Goal: Task Accomplishment & Management: Manage account settings

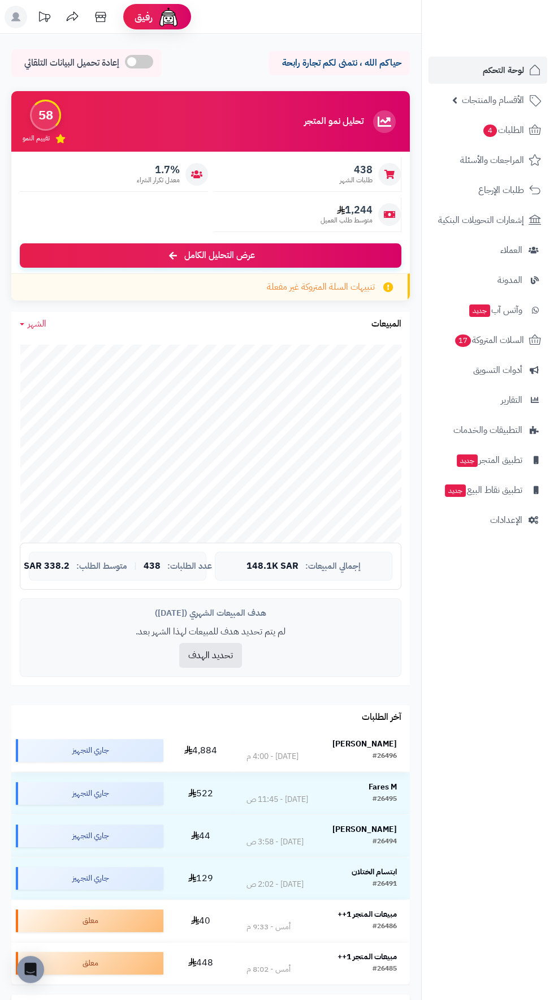
click at [369, 738] on strong "[PERSON_NAME]" at bounding box center [365, 744] width 65 height 12
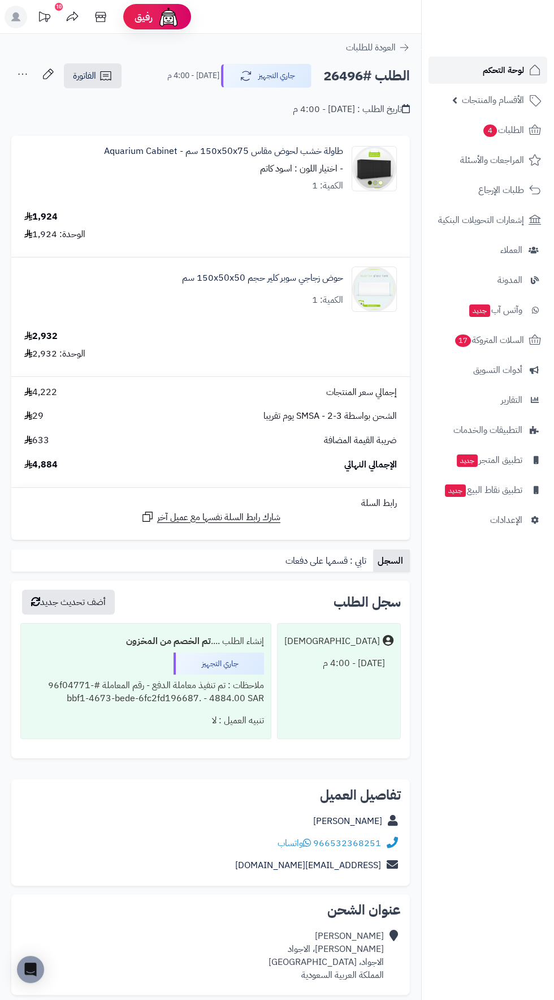
click at [504, 70] on span "لوحة التحكم" at bounding box center [503, 70] width 41 height 16
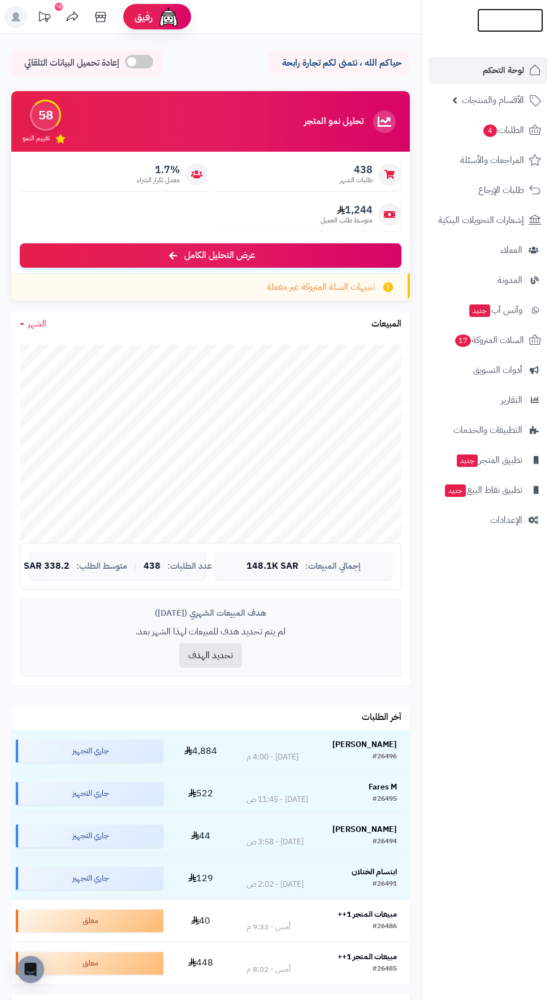
click at [509, 32] on img at bounding box center [511, 44] width 66 height 24
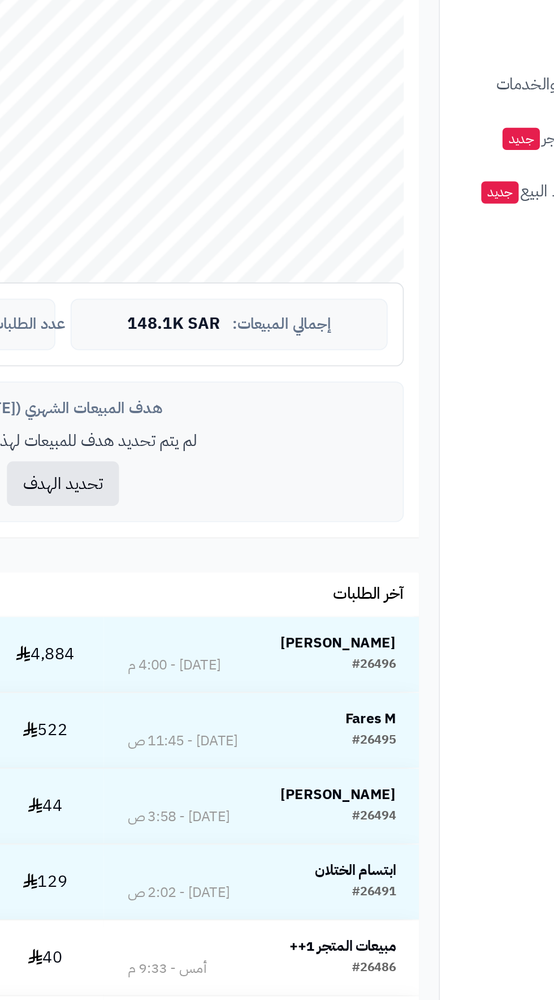
scroll to position [2, 0]
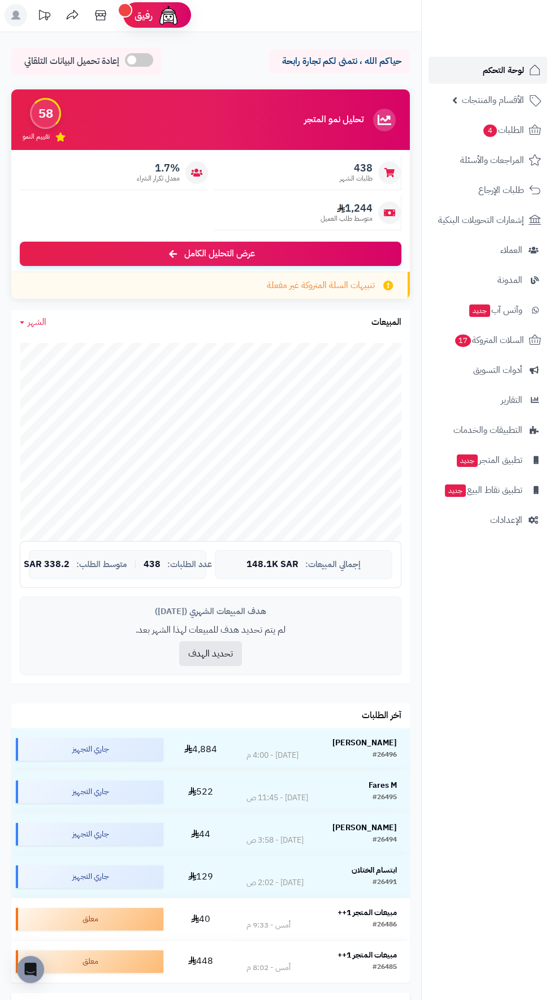
click at [508, 71] on span "لوحة التحكم" at bounding box center [503, 70] width 41 height 16
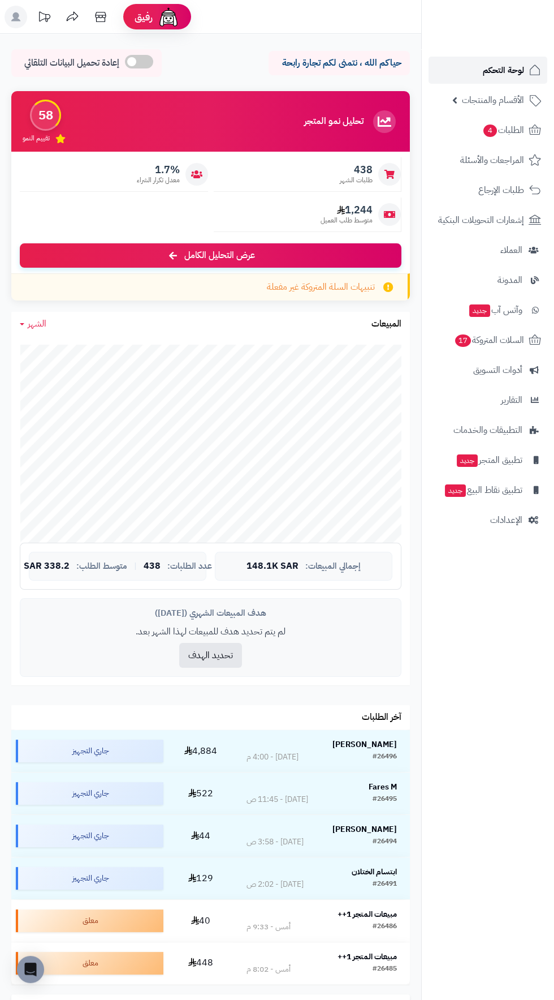
click at [493, 70] on span "لوحة التحكم" at bounding box center [503, 70] width 41 height 16
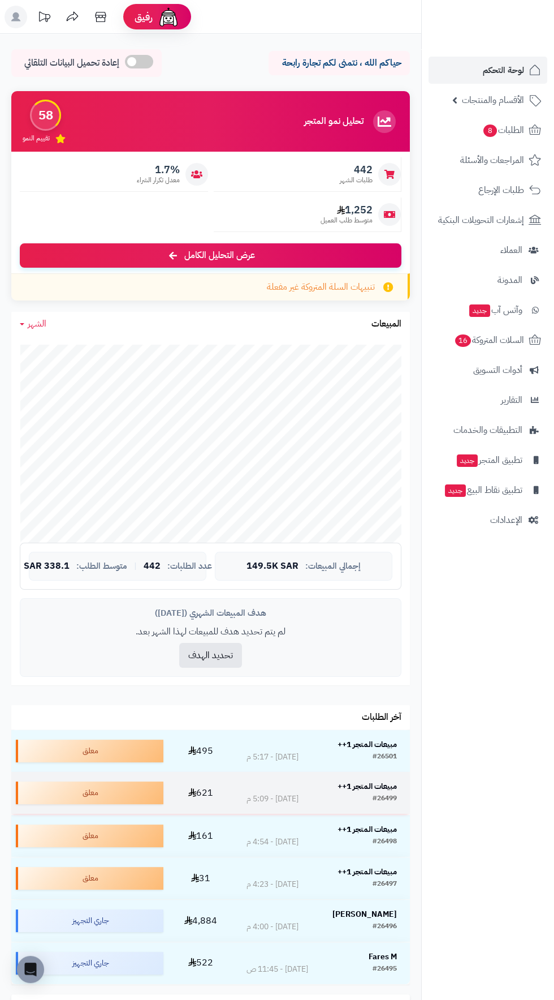
click at [393, 781] on strong "مبيعات المتجر 1++" at bounding box center [367, 786] width 59 height 12
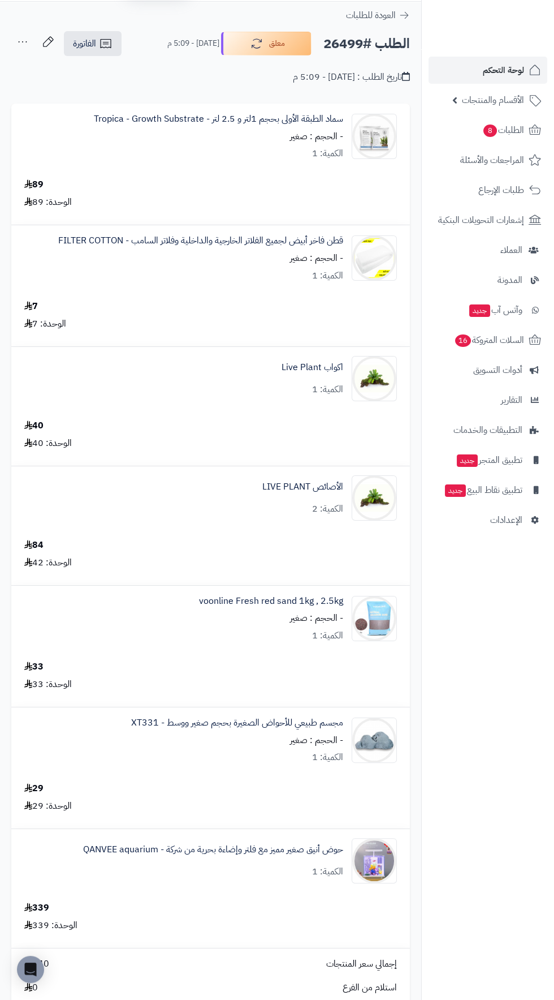
scroll to position [27, 0]
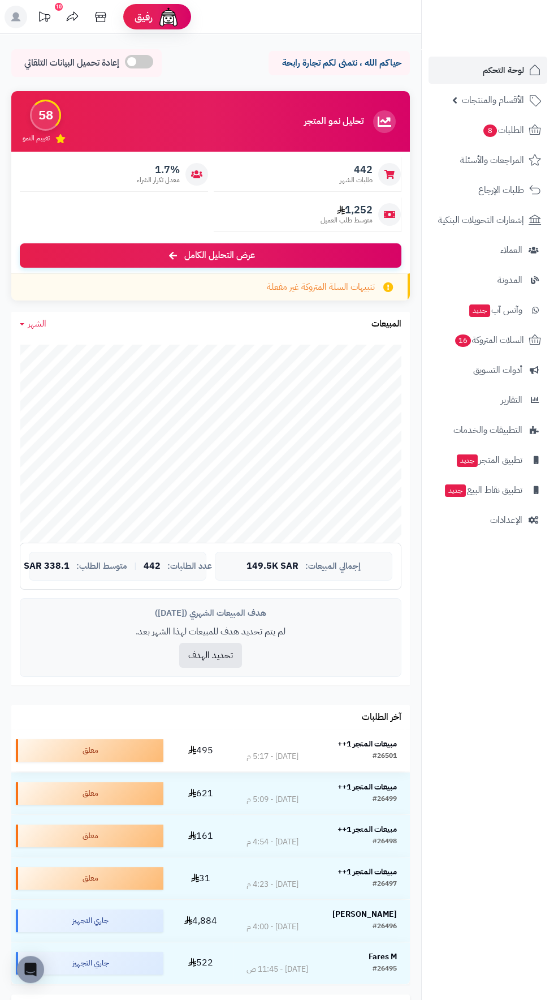
click at [374, 739] on strong "مبيعات المتجر 1++" at bounding box center [367, 744] width 59 height 12
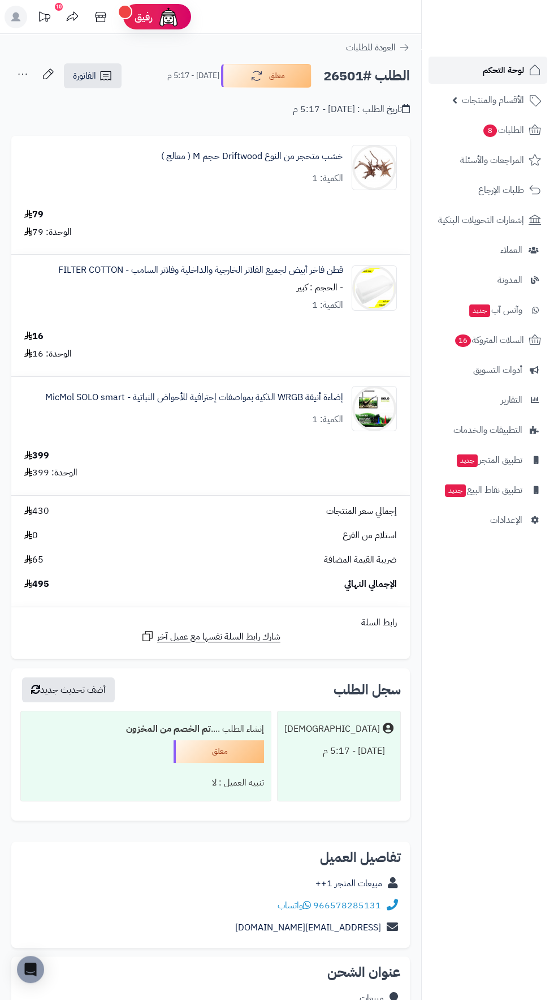
click at [508, 68] on span "لوحة التحكم" at bounding box center [503, 70] width 41 height 16
click at [507, 74] on span "لوحة التحكم" at bounding box center [503, 70] width 41 height 16
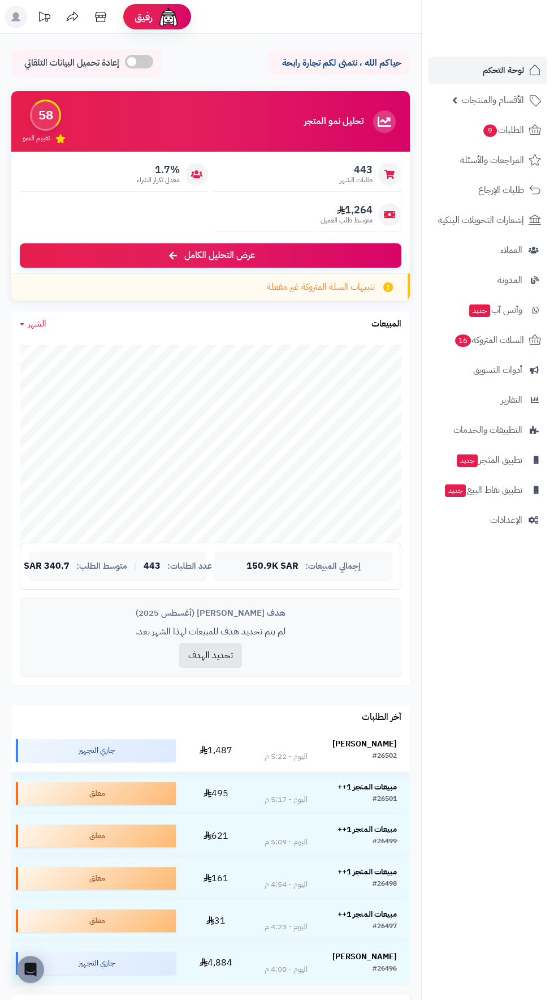
click at [388, 743] on strong "[PERSON_NAME]" at bounding box center [365, 744] width 65 height 12
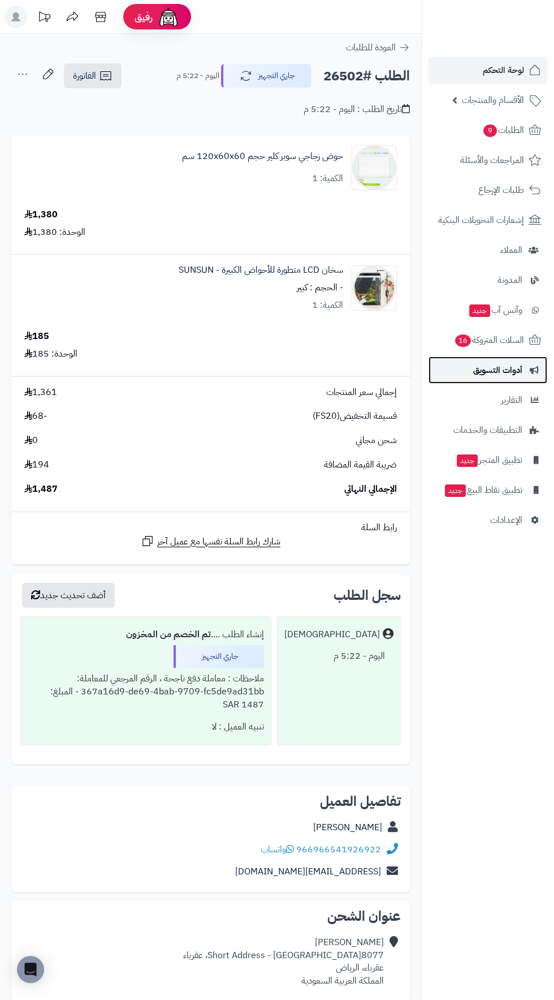
click at [518, 368] on span "أدوات التسويق" at bounding box center [498, 370] width 49 height 16
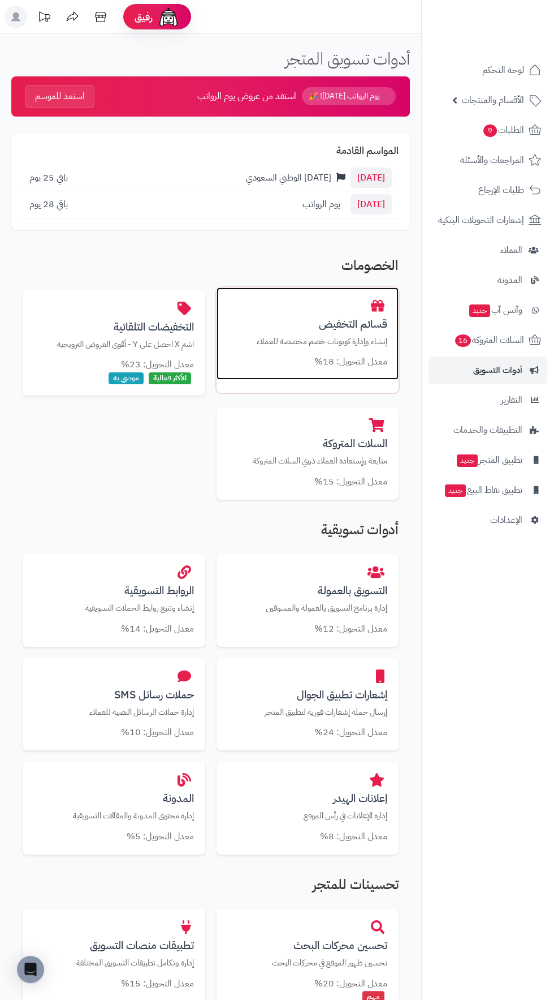
click at [350, 336] on p "إنشاء وإدارة كوبونات خصم مخصصة للعملاء" at bounding box center [308, 342] width 160 height 12
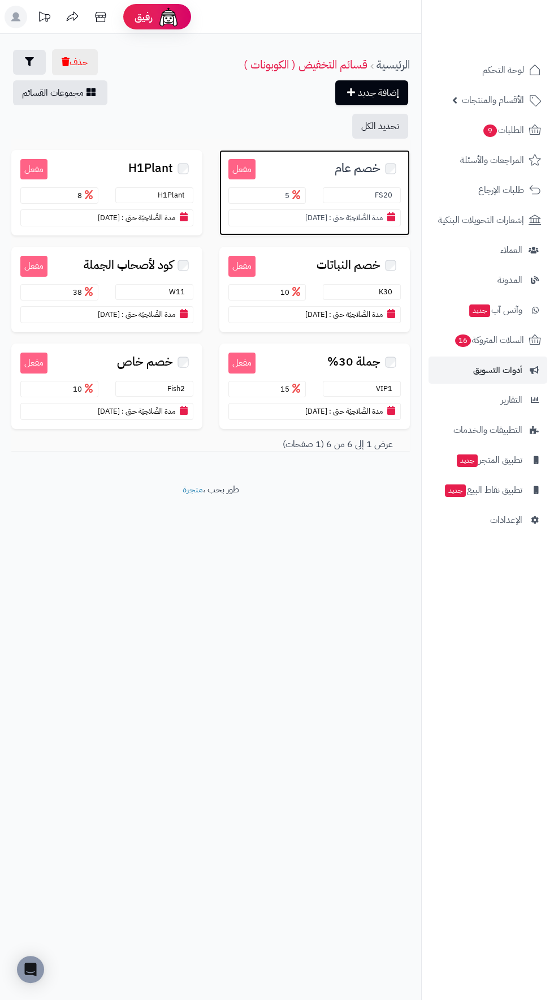
click at [348, 168] on span "خصم عام" at bounding box center [358, 168] width 46 height 13
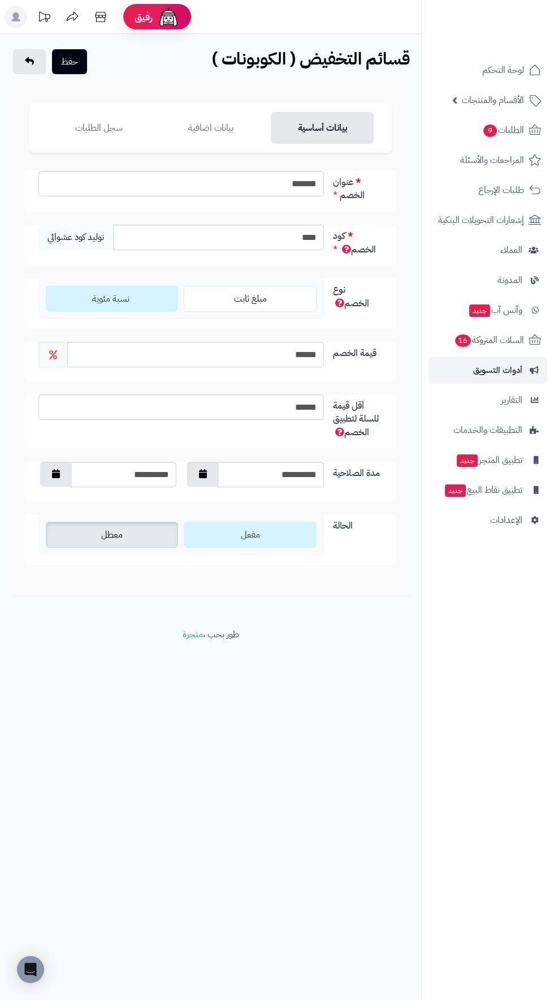
click at [153, 539] on label "معطل" at bounding box center [112, 535] width 132 height 26
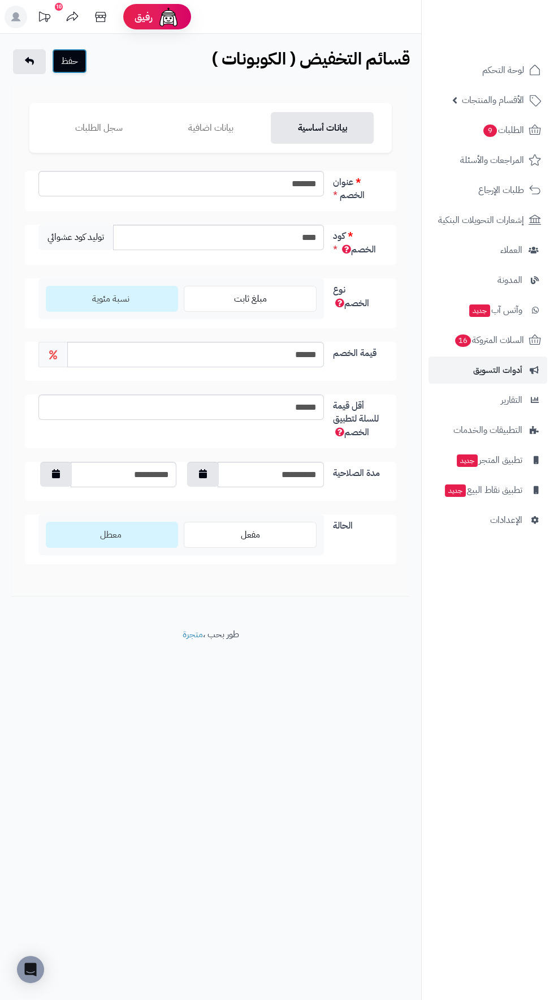
click at [67, 64] on button "حفظ" at bounding box center [69, 61] width 35 height 25
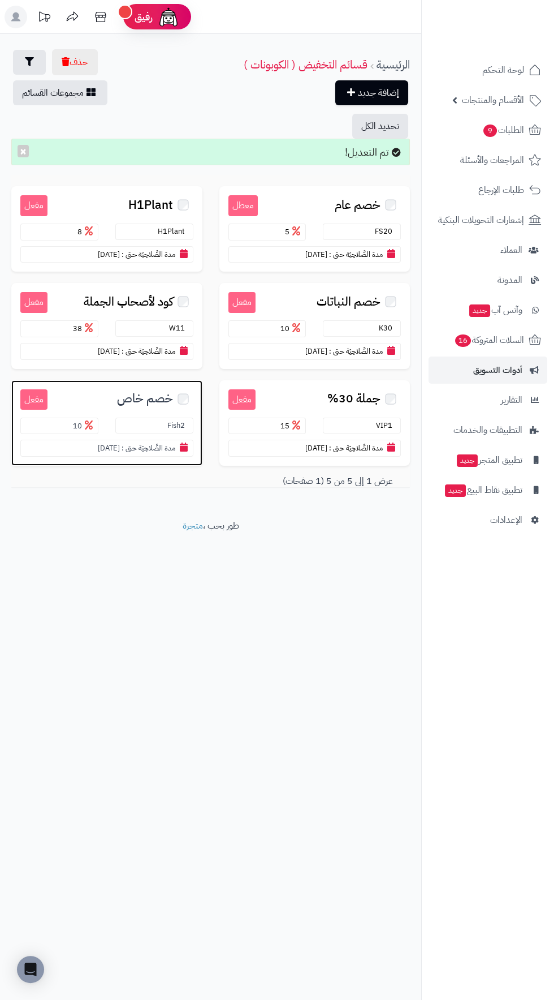
click at [130, 395] on span "خصم خاص" at bounding box center [145, 398] width 56 height 13
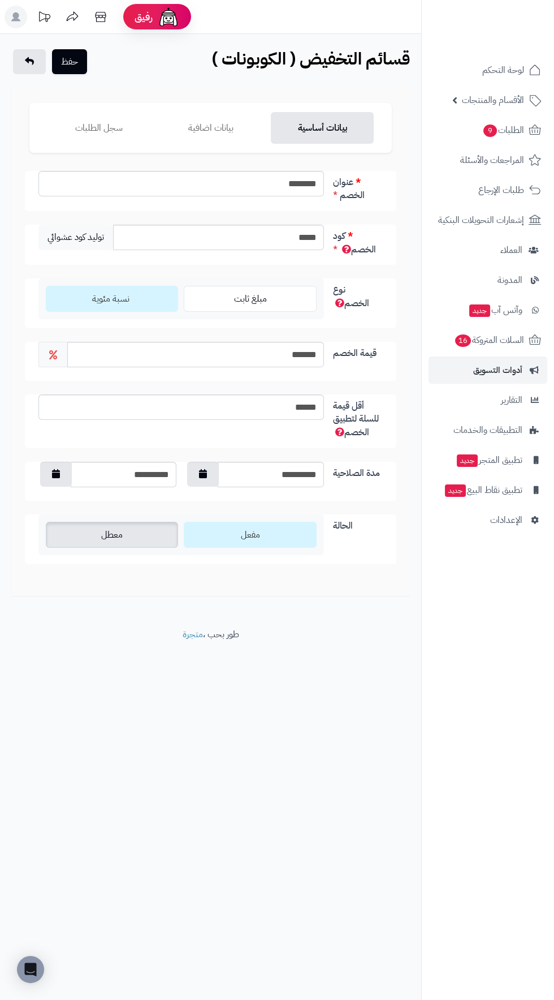
click at [156, 528] on label "معطل" at bounding box center [112, 535] width 132 height 26
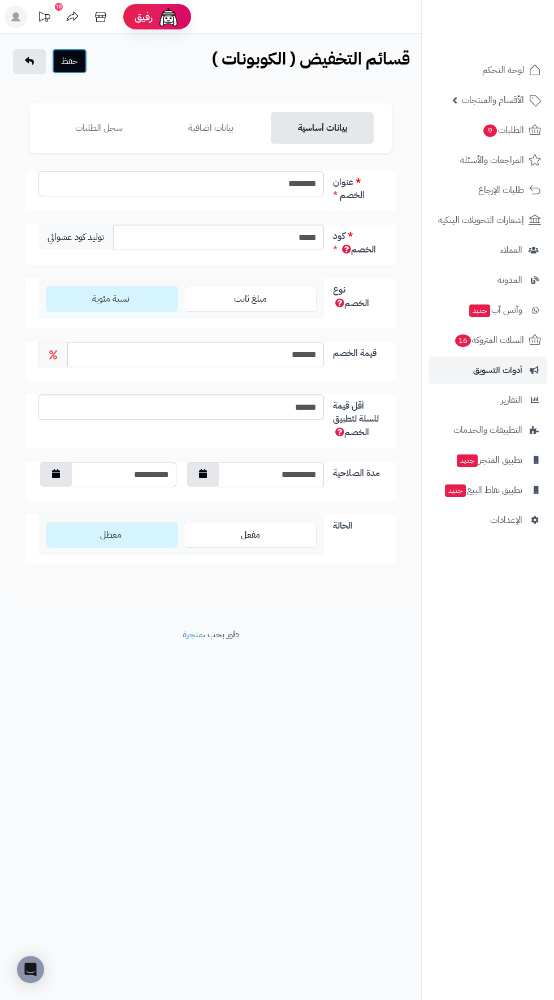
click at [81, 59] on button "حفظ" at bounding box center [69, 61] width 35 height 25
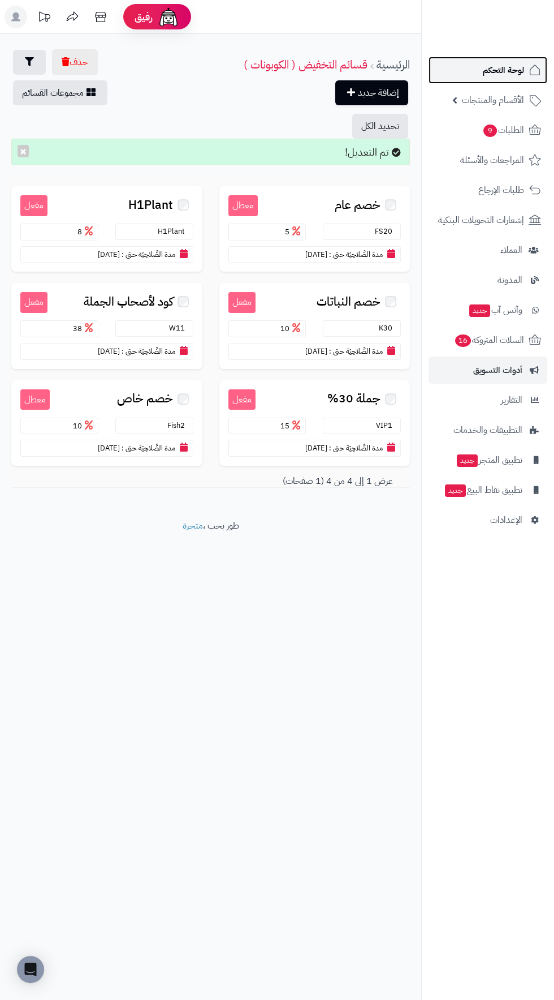
click at [508, 74] on span "لوحة التحكم" at bounding box center [503, 70] width 41 height 16
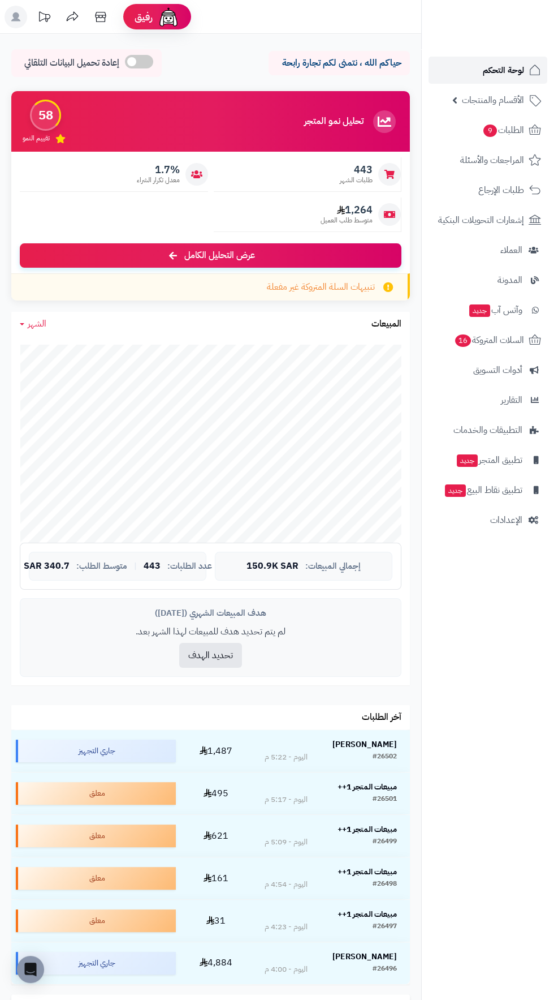
click at [519, 66] on span "لوحة التحكم" at bounding box center [503, 70] width 41 height 16
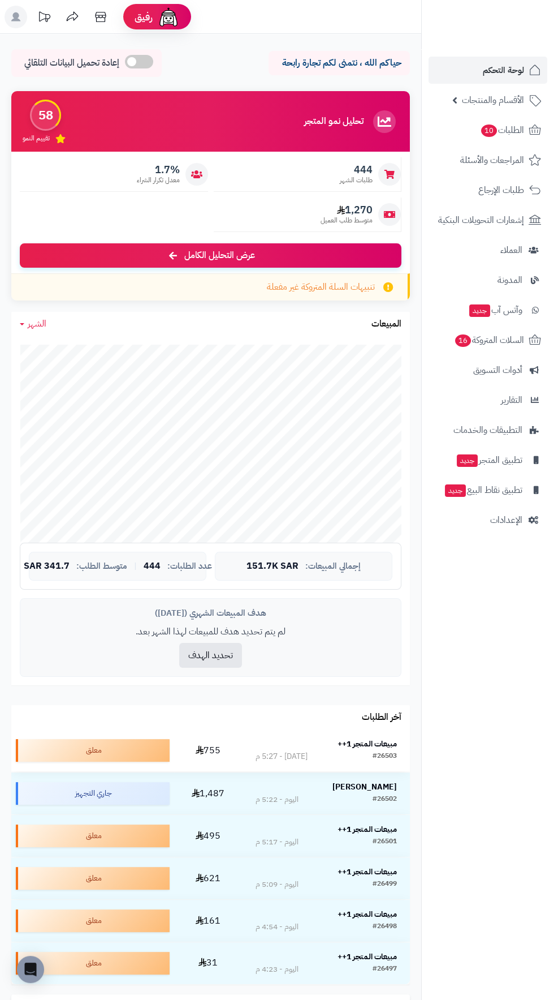
click at [368, 744] on strong "مبيعات المتجر 1++" at bounding box center [367, 744] width 59 height 12
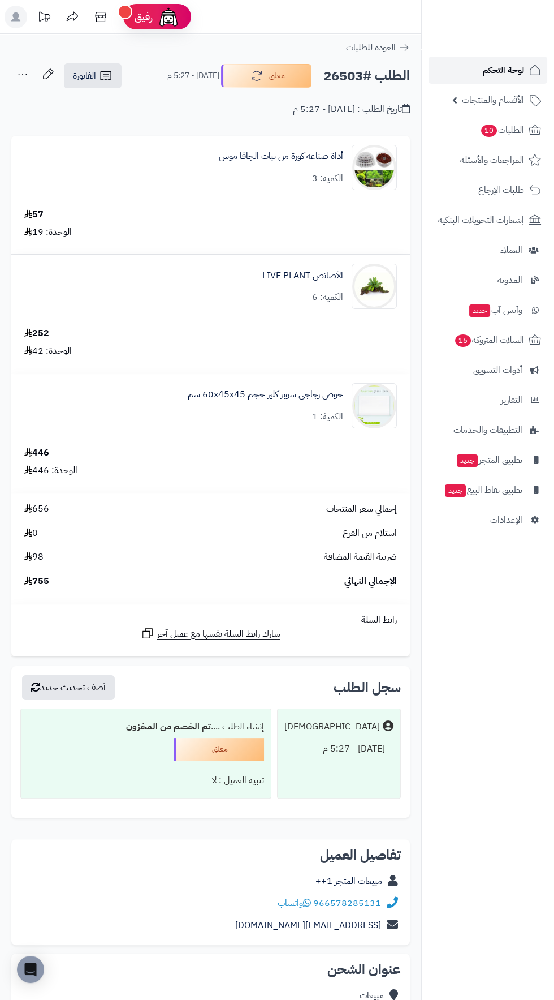
click at [500, 70] on span "لوحة التحكم" at bounding box center [503, 70] width 41 height 16
